Goal: Transaction & Acquisition: Book appointment/travel/reservation

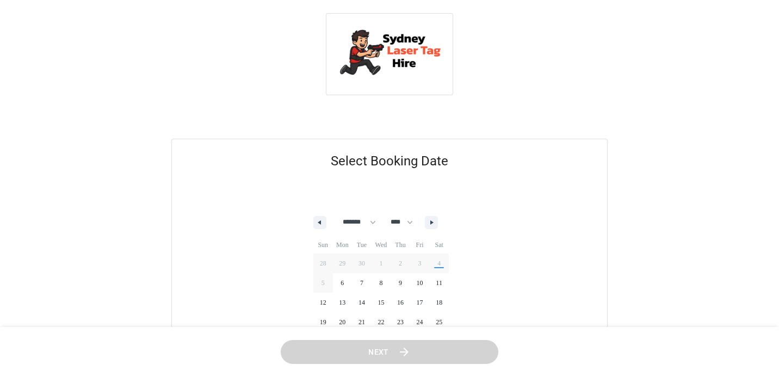
select select "*"
select select "****"
click at [369, 213] on select "******* ******** ***** ***** *** **** **** ****** ********* ******* ******** **…" at bounding box center [357, 222] width 45 height 19
select select "**"
click at [325, 315] on span "16" at bounding box center [323, 322] width 20 height 14
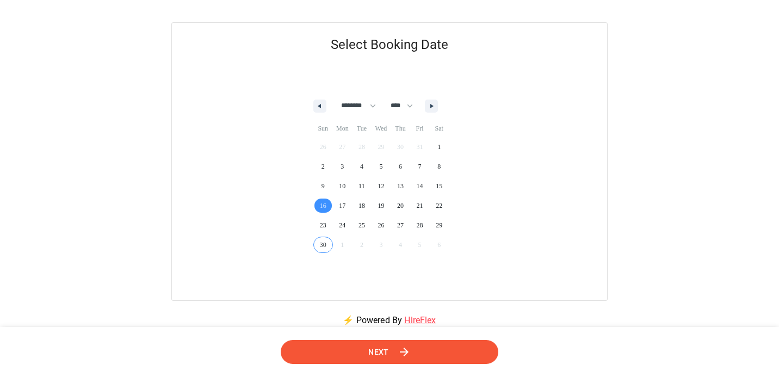
scroll to position [112, 0]
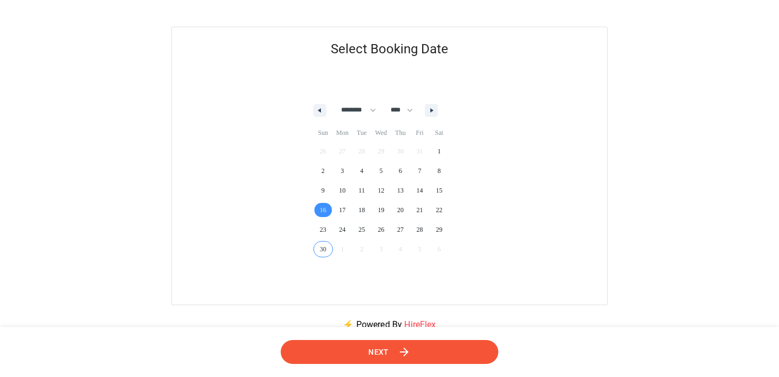
click at [360, 348] on button "Next" at bounding box center [390, 352] width 218 height 24
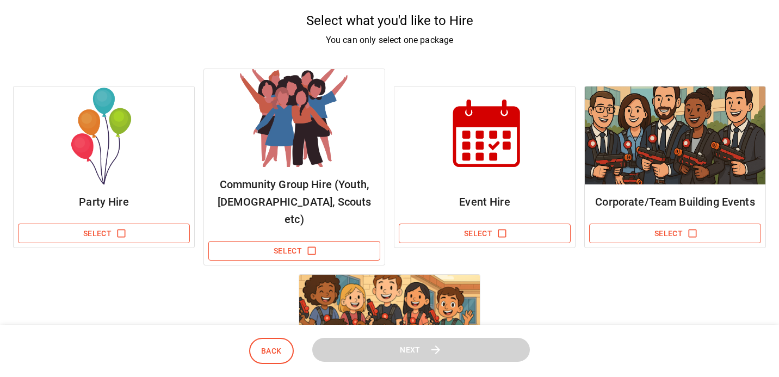
scroll to position [94, 0]
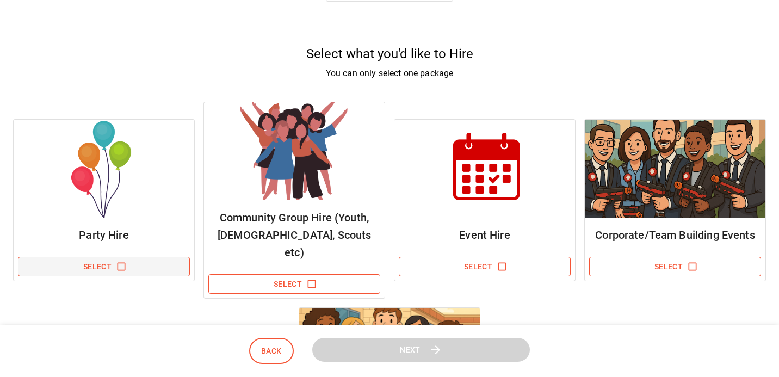
click at [126, 261] on icon "button" at bounding box center [121, 266] width 11 height 11
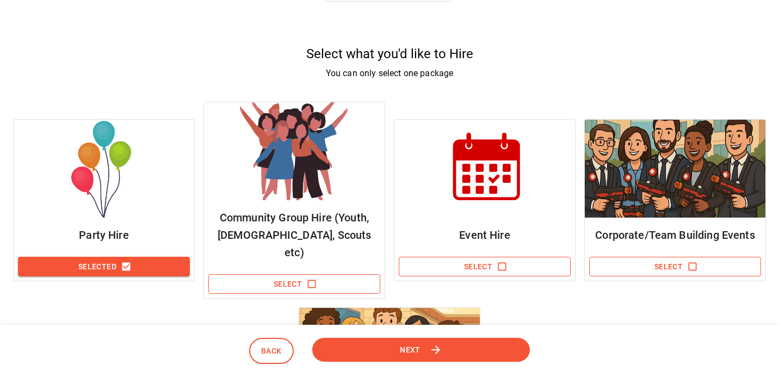
click at [457, 350] on button "Next" at bounding box center [421, 349] width 218 height 24
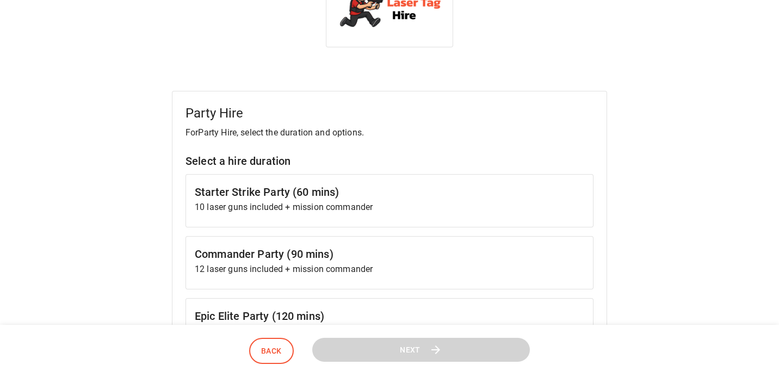
scroll to position [59, 0]
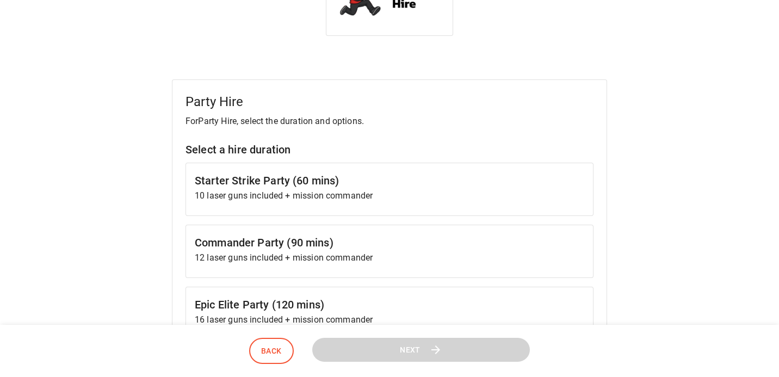
click at [368, 189] on p "10 laser guns included + mission commander" at bounding box center [390, 195] width 390 height 13
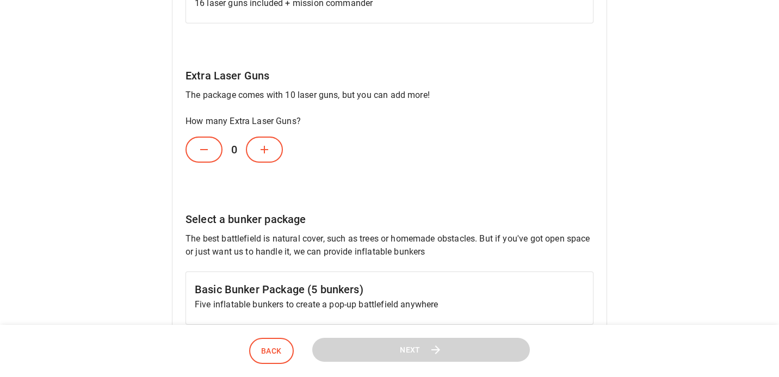
scroll to position [398, 0]
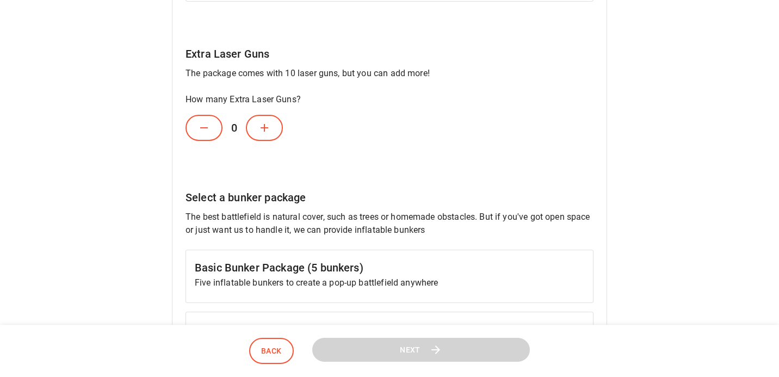
click at [273, 115] on button at bounding box center [264, 128] width 37 height 26
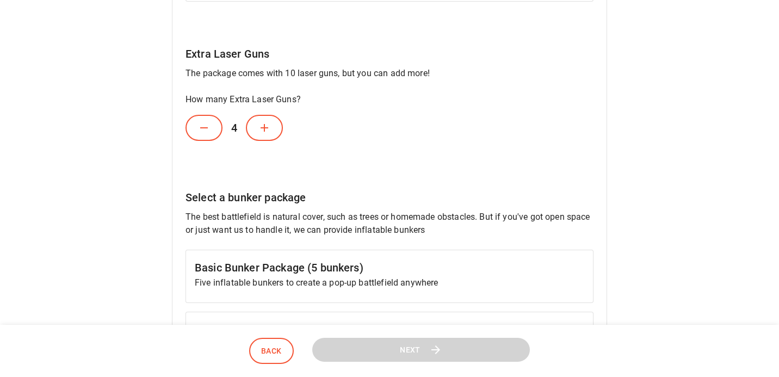
click at [273, 115] on button at bounding box center [264, 128] width 37 height 26
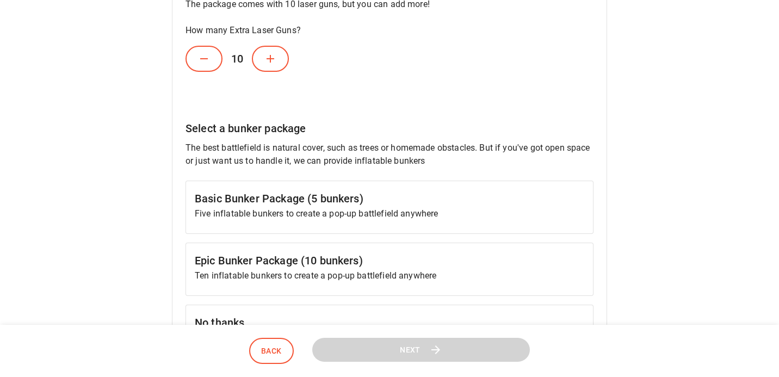
scroll to position [473, 0]
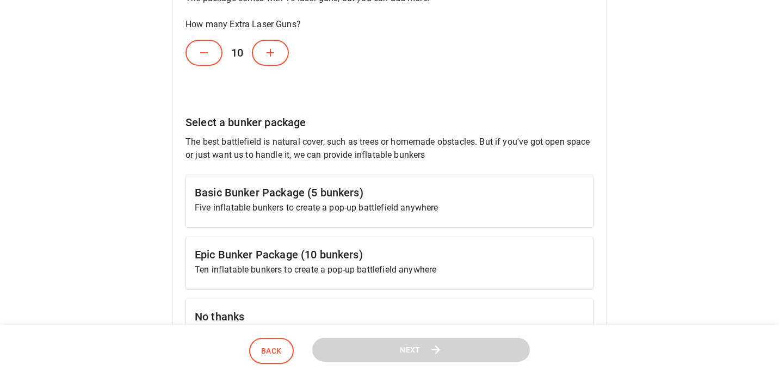
click at [335, 263] on p "Ten inflatable bunkers to create a pop-up battlefield anywhere" at bounding box center [390, 269] width 390 height 13
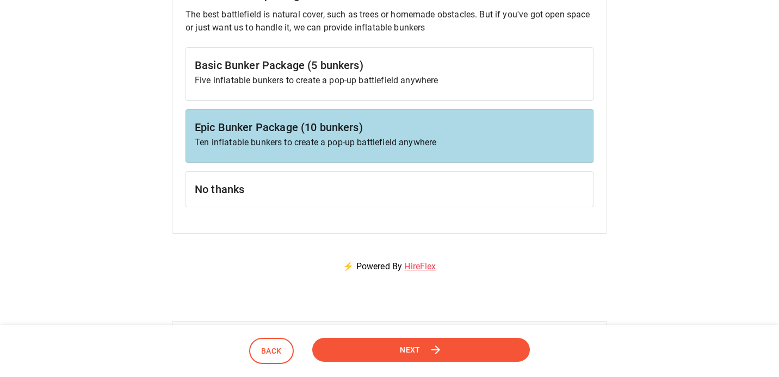
click at [383, 347] on button "Next" at bounding box center [421, 349] width 219 height 24
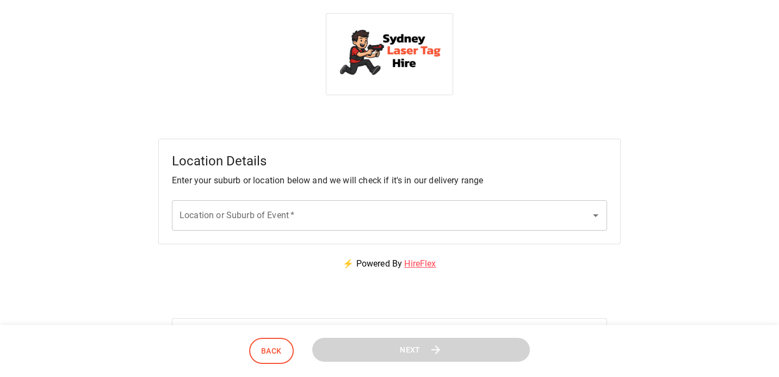
scroll to position [0, 0]
click at [359, 205] on input "Location or Suburb of Event   *" at bounding box center [381, 215] width 409 height 21
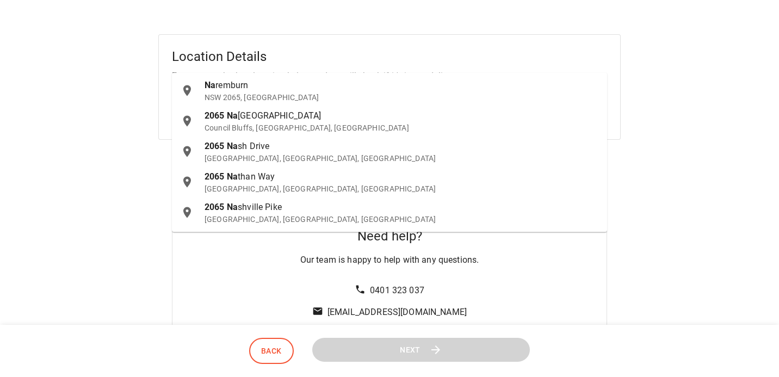
scroll to position [107, 0]
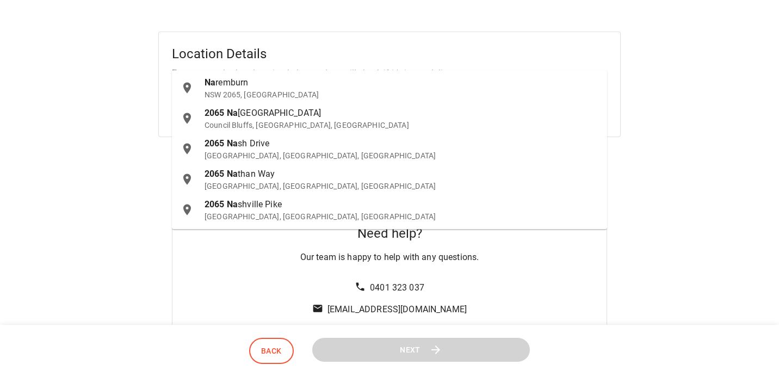
click at [251, 91] on p "NSW 2065, [GEOGRAPHIC_DATA]" at bounding box center [402, 94] width 394 height 11
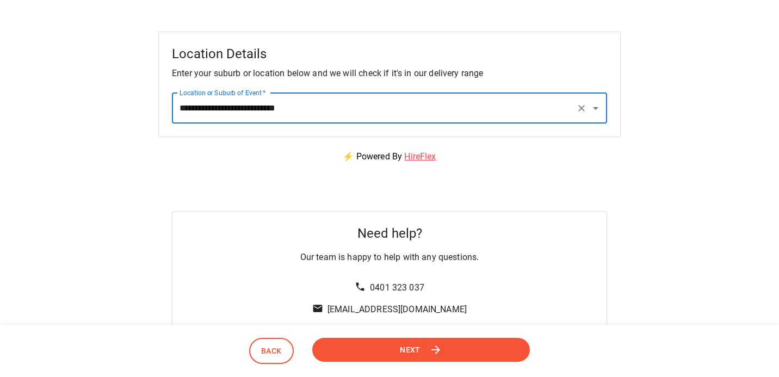
type input "**********"
click at [381, 348] on button "Next" at bounding box center [421, 350] width 218 height 24
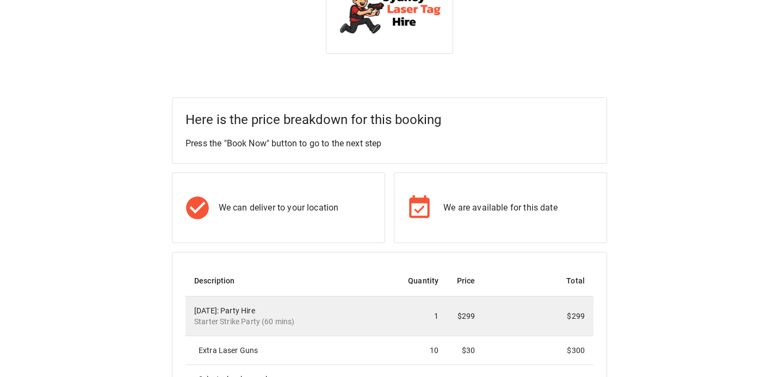
scroll to position [0, 0]
